Goal: Navigation & Orientation: Find specific page/section

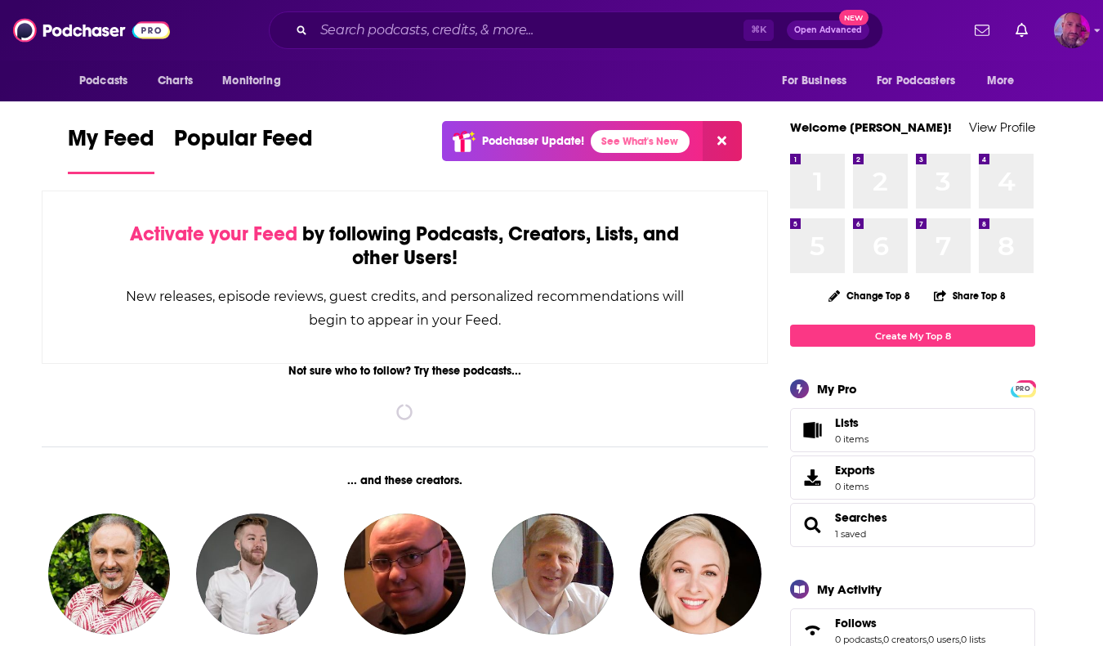
click at [1077, 29] on img "Logged in as Superquattrone" at bounding box center [1072, 30] width 36 height 36
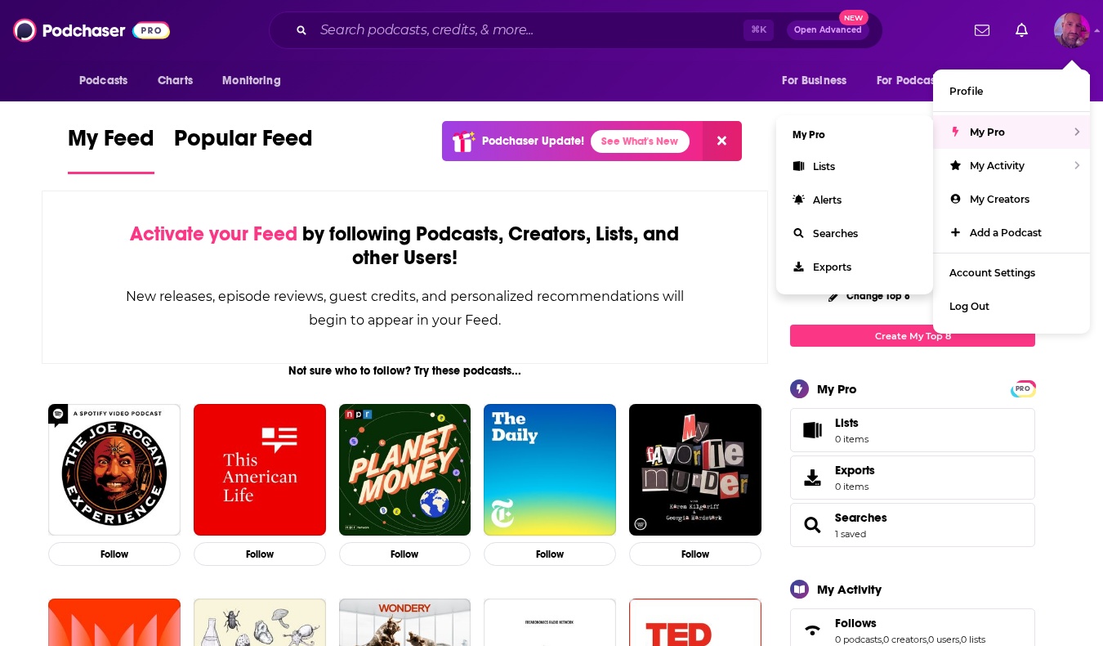
click at [1001, 127] on span "My Pro" at bounding box center [987, 132] width 35 height 12
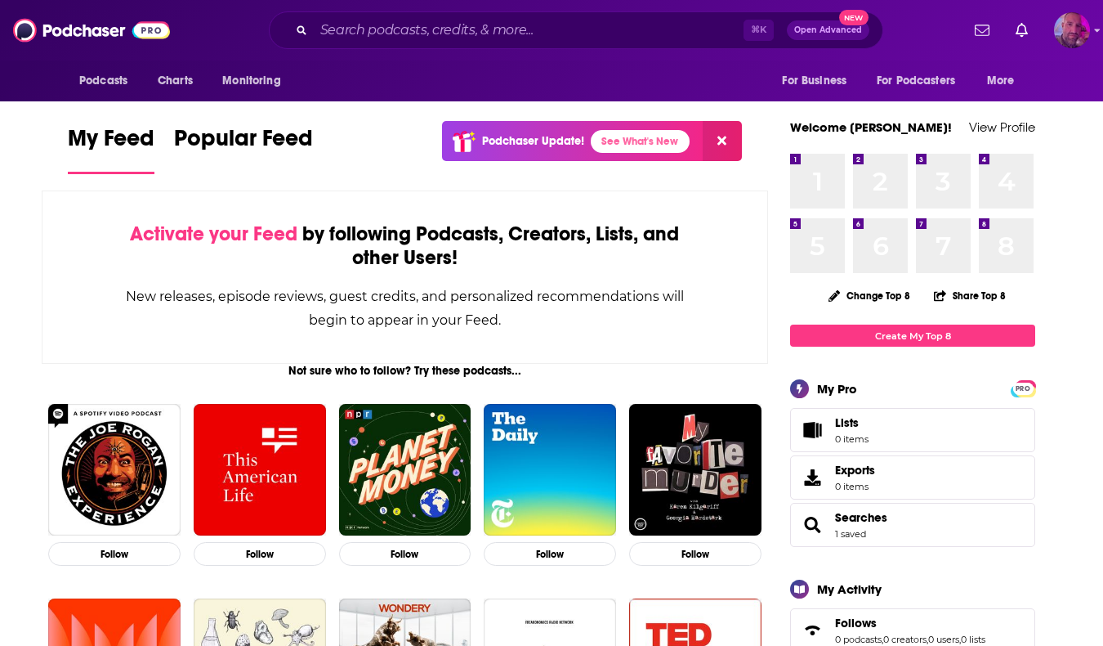
click at [1088, 34] on img "Logged in as Superquattrone" at bounding box center [1072, 30] width 36 height 36
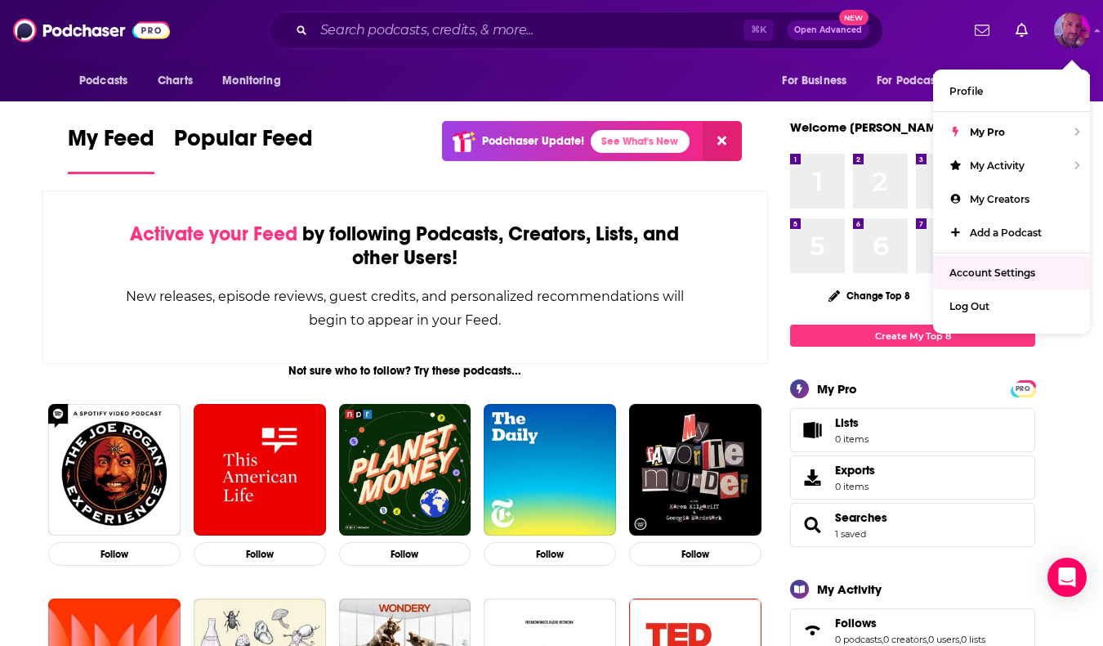
click at [1031, 263] on link "Account Settings" at bounding box center [1011, 273] width 157 height 34
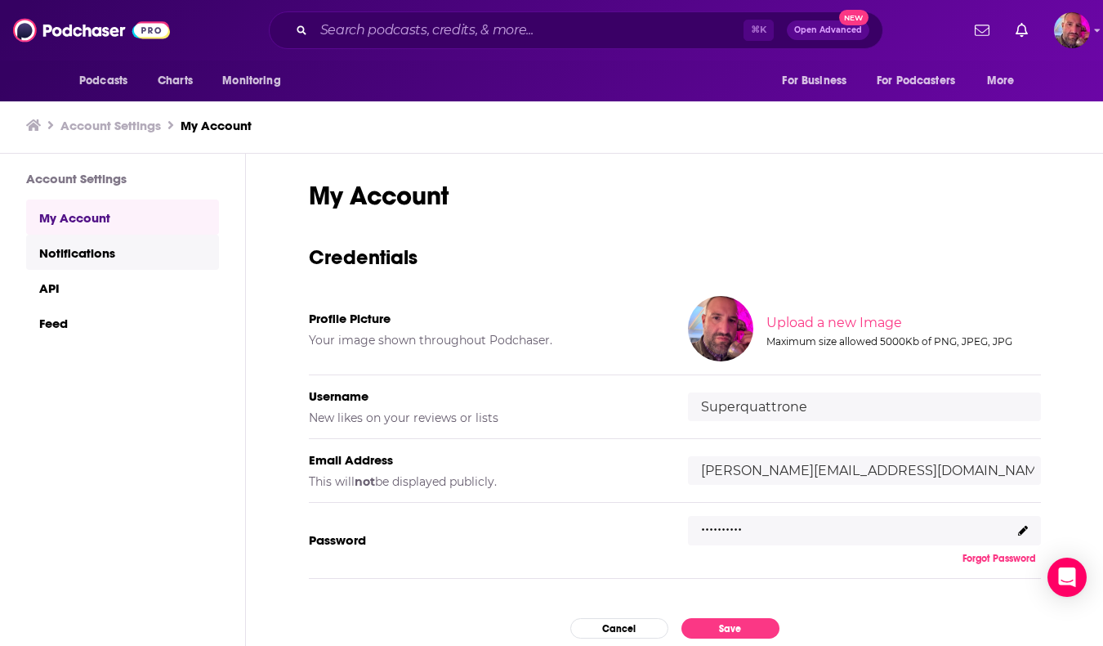
click at [132, 253] on link "Notifications" at bounding box center [122, 252] width 193 height 35
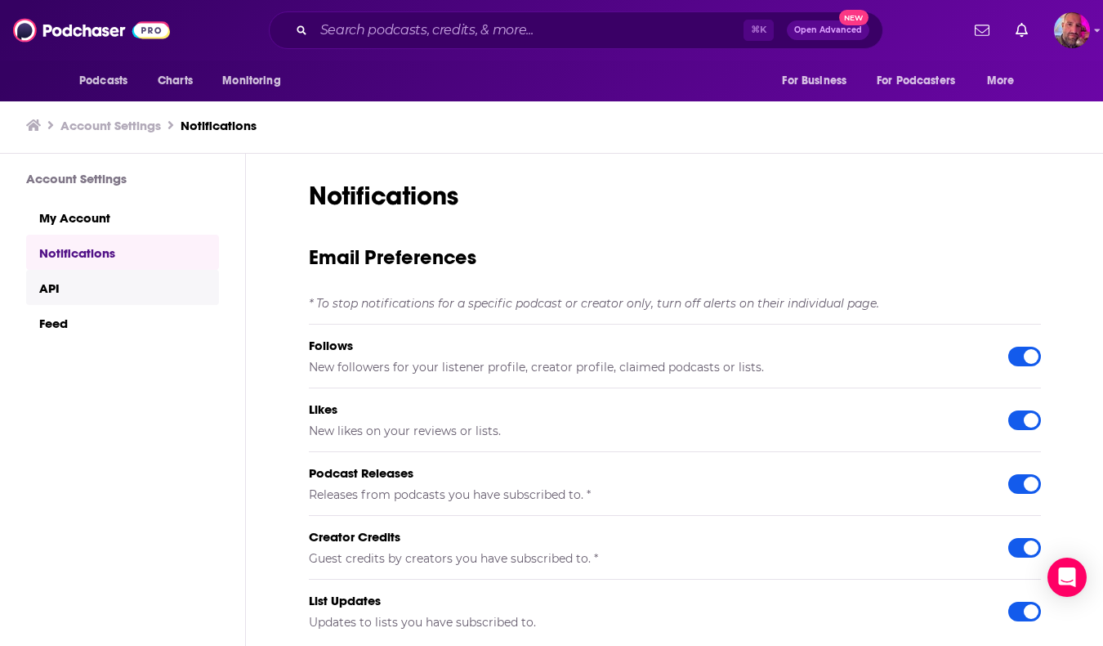
click at [123, 283] on link "API" at bounding box center [122, 287] width 193 height 35
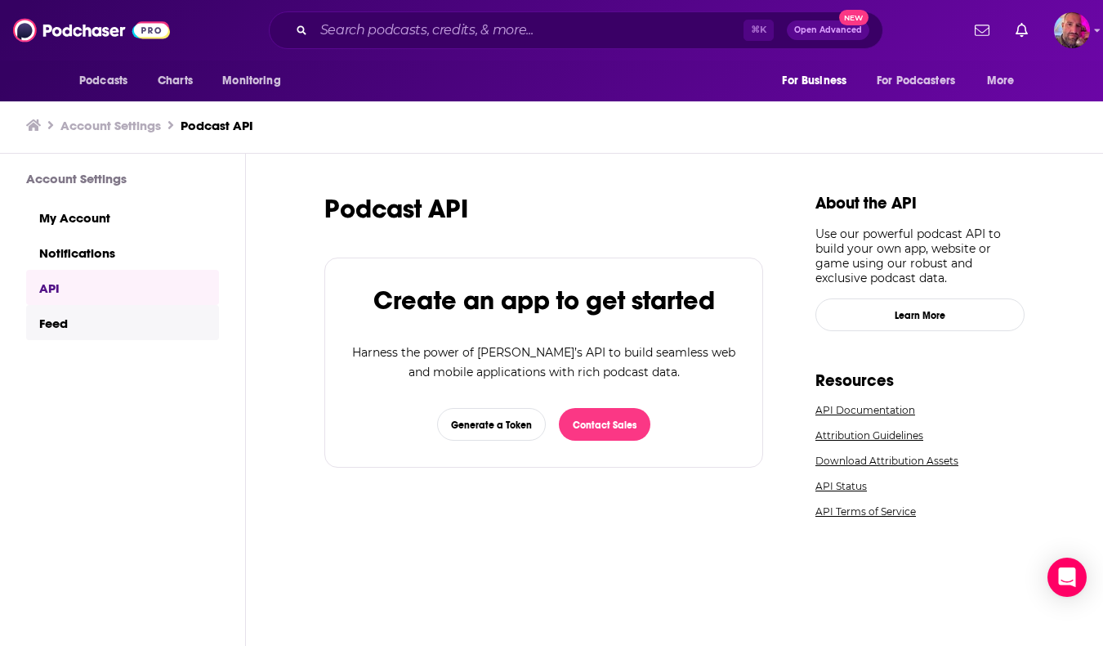
click at [126, 324] on link "Feed" at bounding box center [122, 322] width 193 height 35
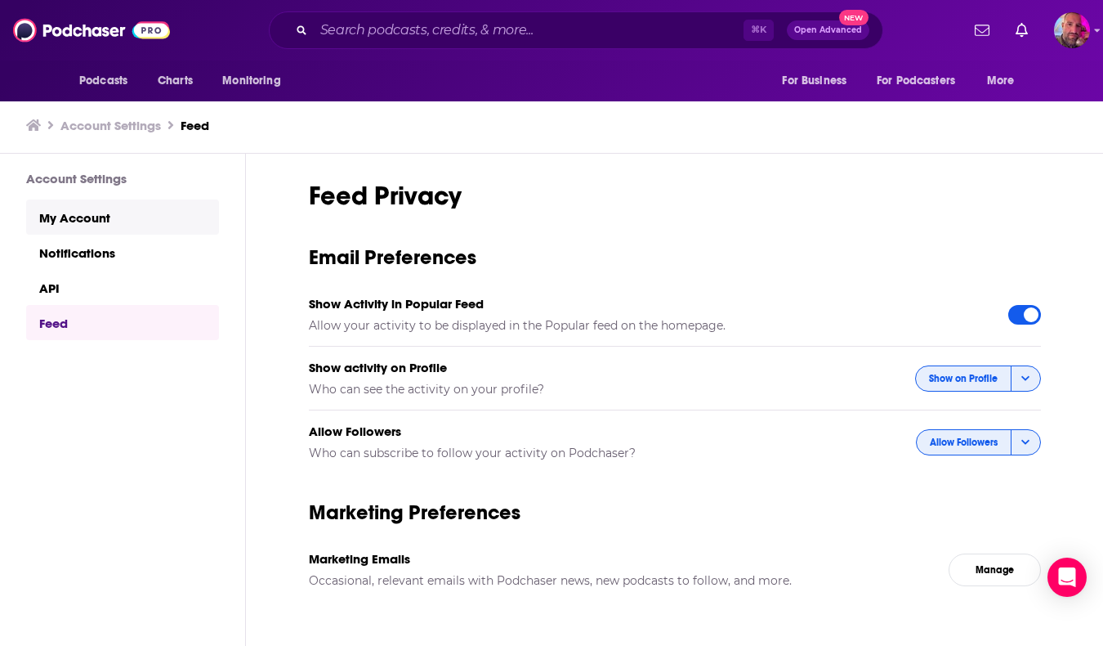
click at [129, 229] on link "My Account" at bounding box center [122, 216] width 193 height 35
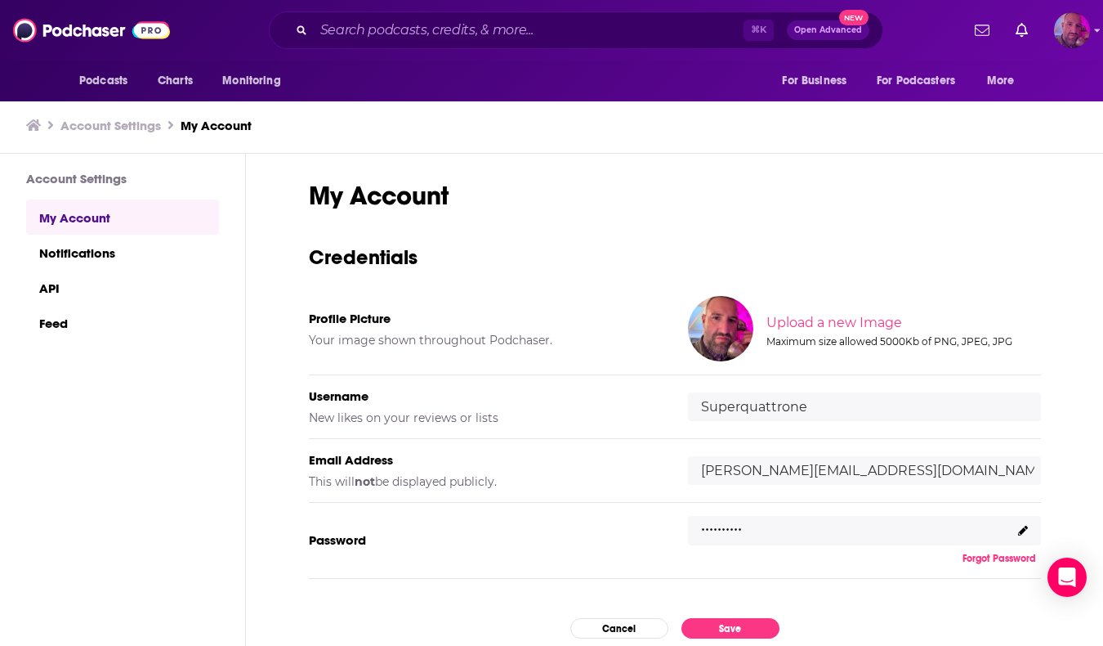
click at [1077, 34] on img "Logged in as Superquattrone" at bounding box center [1072, 30] width 36 height 36
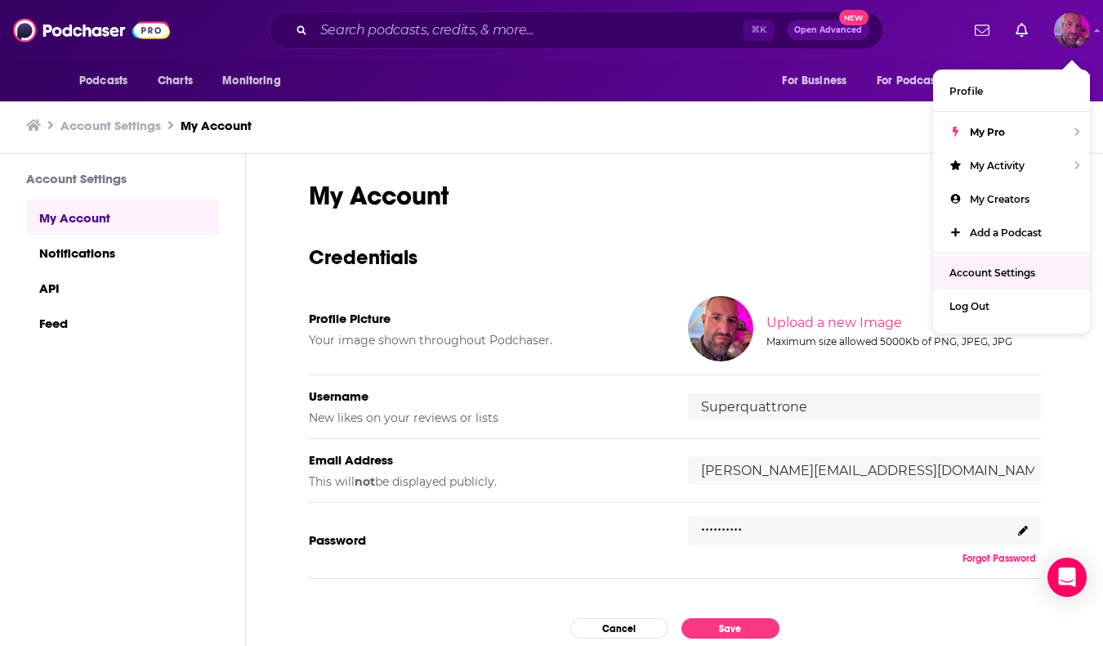
click at [1005, 266] on span "Account Settings" at bounding box center [993, 272] width 86 height 12
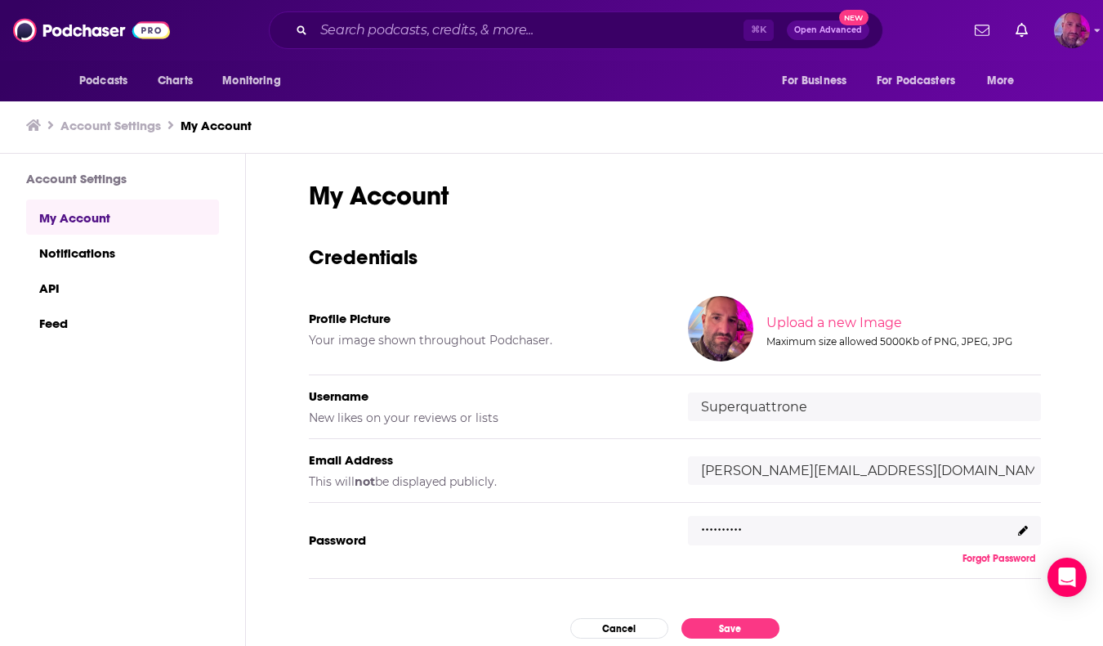
click at [1081, 34] on img "Logged in as Superquattrone" at bounding box center [1072, 30] width 36 height 36
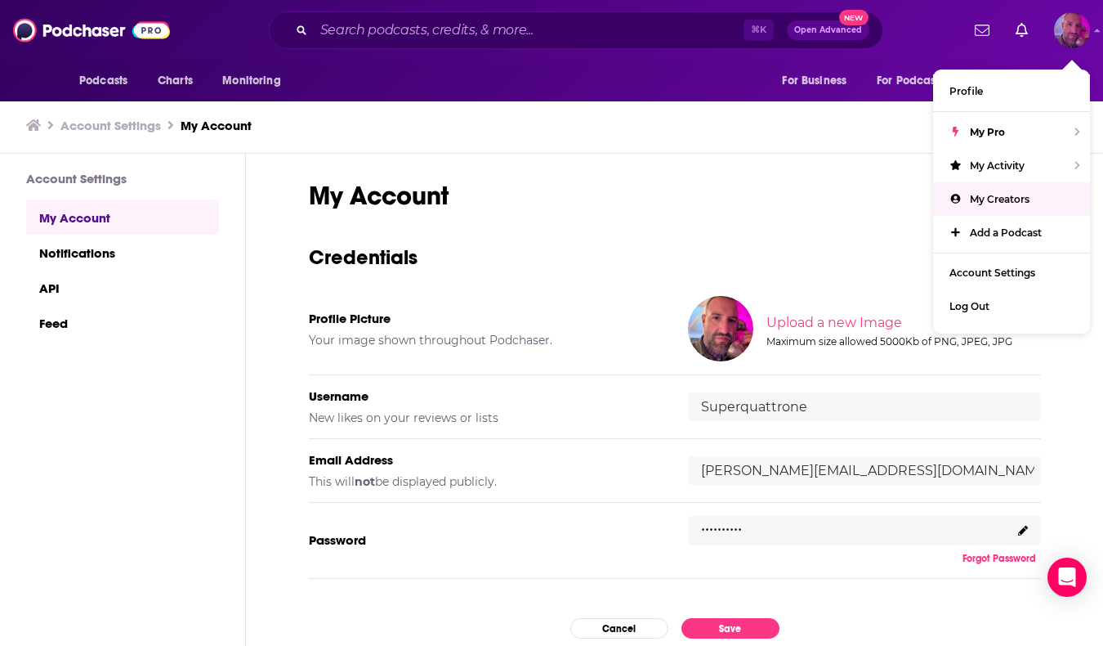
click at [1002, 195] on span "My Creators" at bounding box center [1000, 199] width 60 height 12
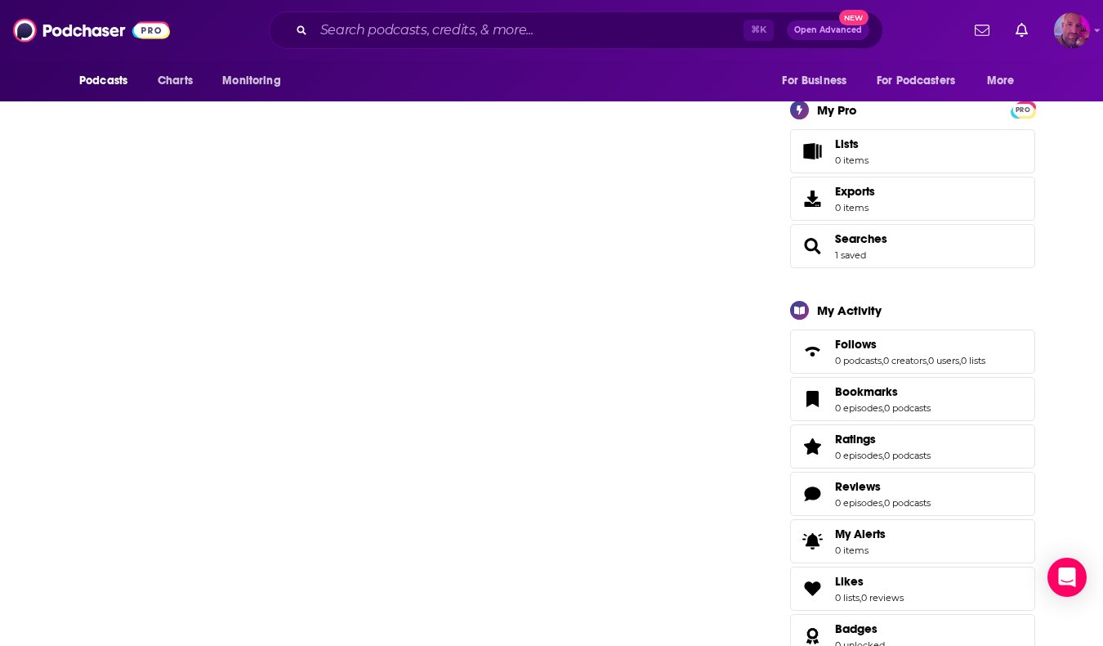
scroll to position [430, 0]
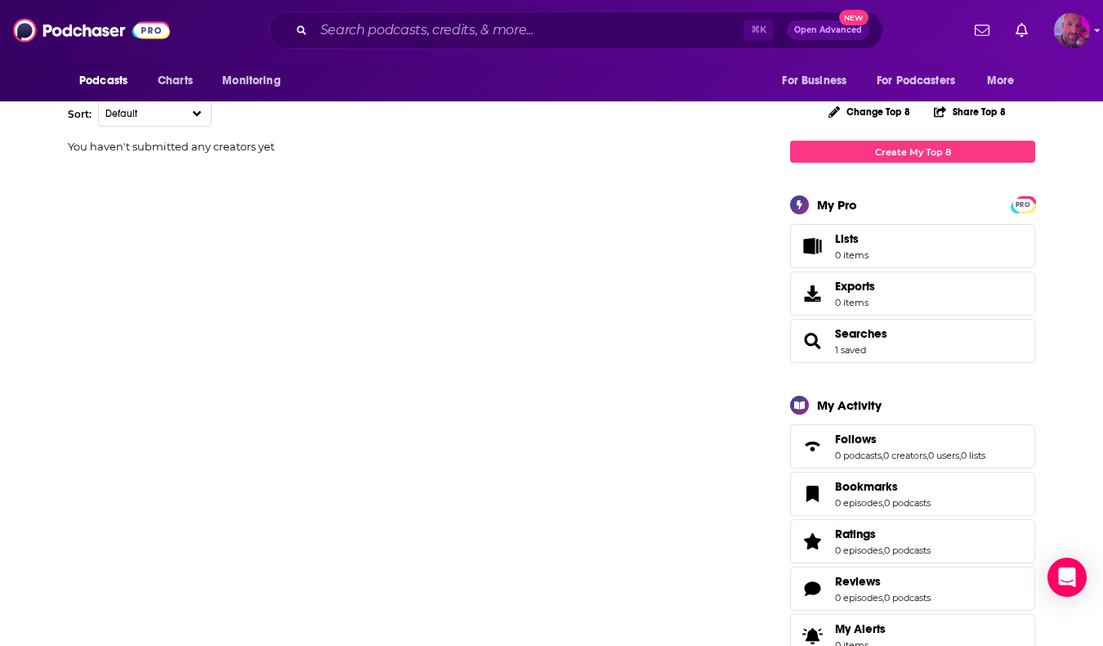
click at [1088, 30] on img "Logged in as Superquattrone" at bounding box center [1072, 30] width 36 height 36
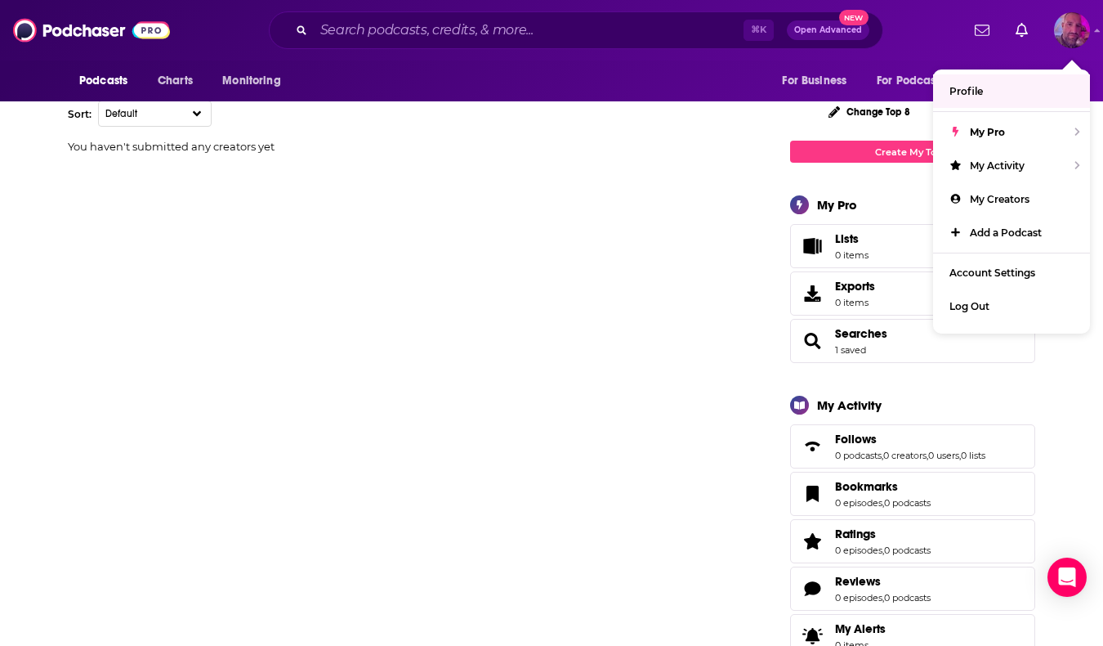
click at [1011, 87] on link "Profile" at bounding box center [1011, 91] width 157 height 34
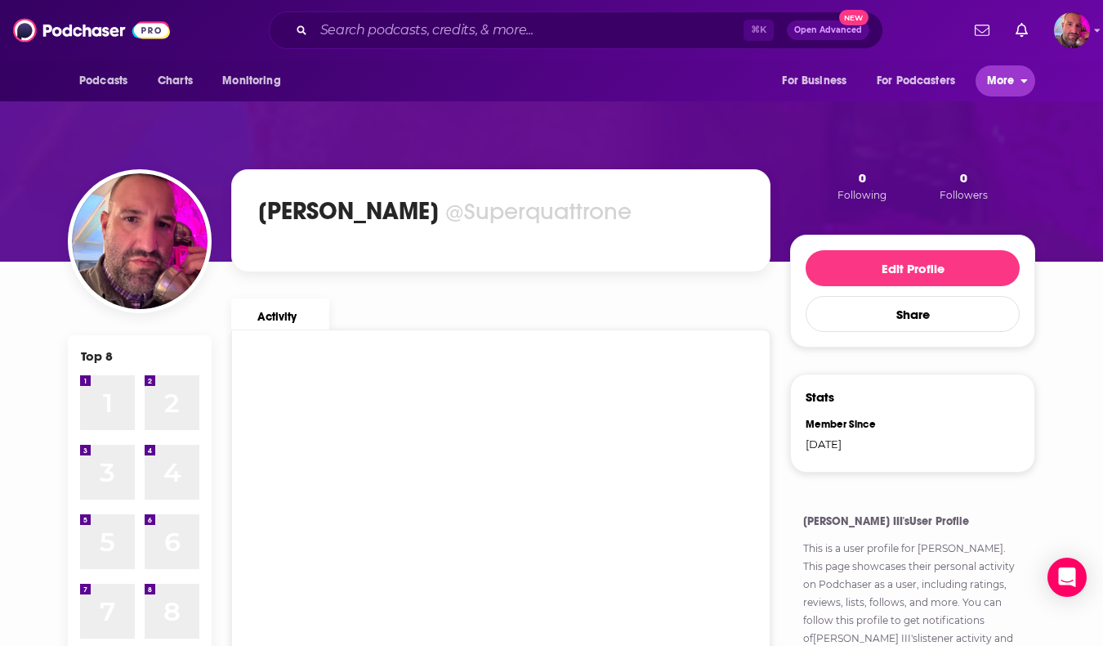
click at [1007, 85] on span "More" at bounding box center [1001, 80] width 28 height 23
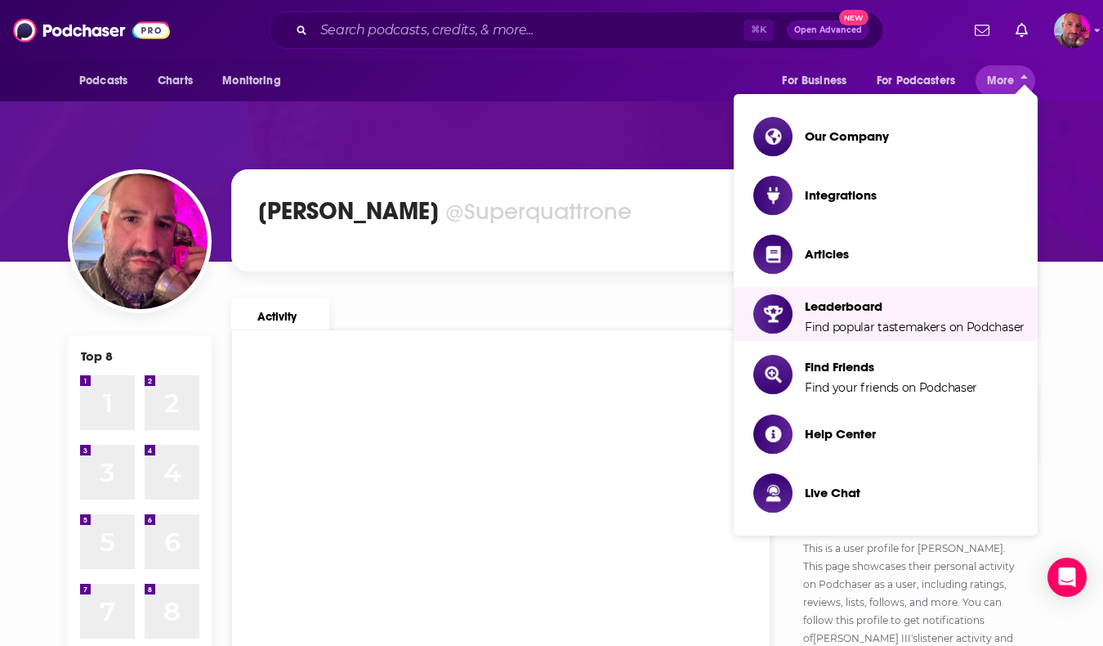
click at [585, 130] on div "Top 8 1 1 2 2 3 3 4 4 5 5 6 6 7 7 8 8 Edit Share Top 8 [PERSON_NAME] III @Super…" at bounding box center [552, 563] width 968 height 931
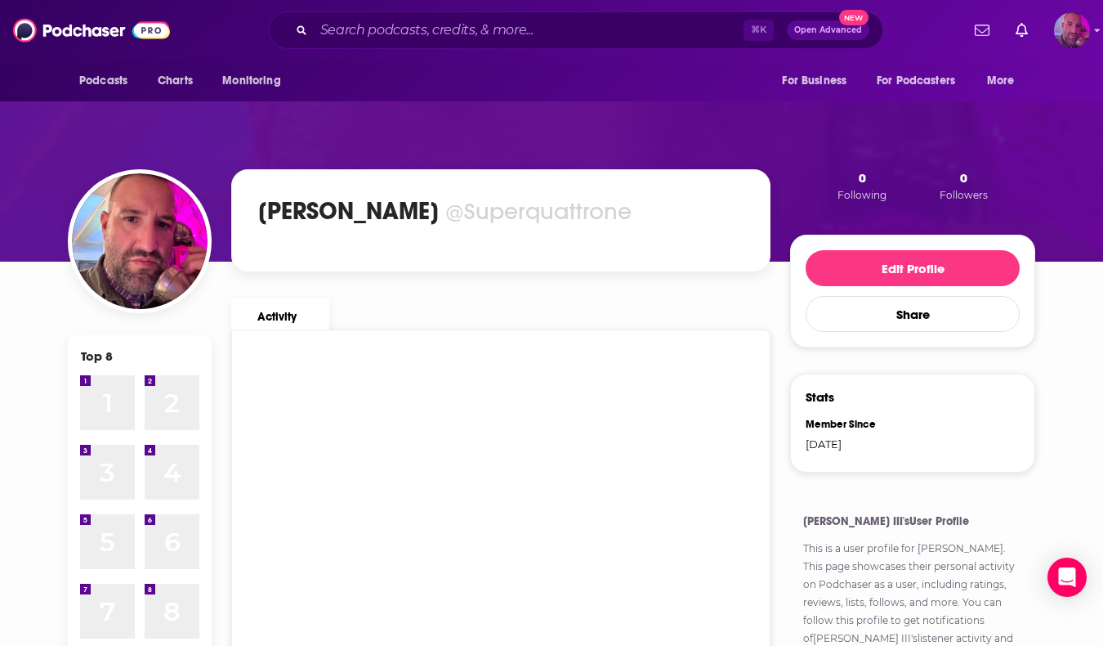
click at [1095, 25] on icon "Show profile menu" at bounding box center [1097, 30] width 7 height 10
